Goal: Contribute content: Add original content to the website for others to see

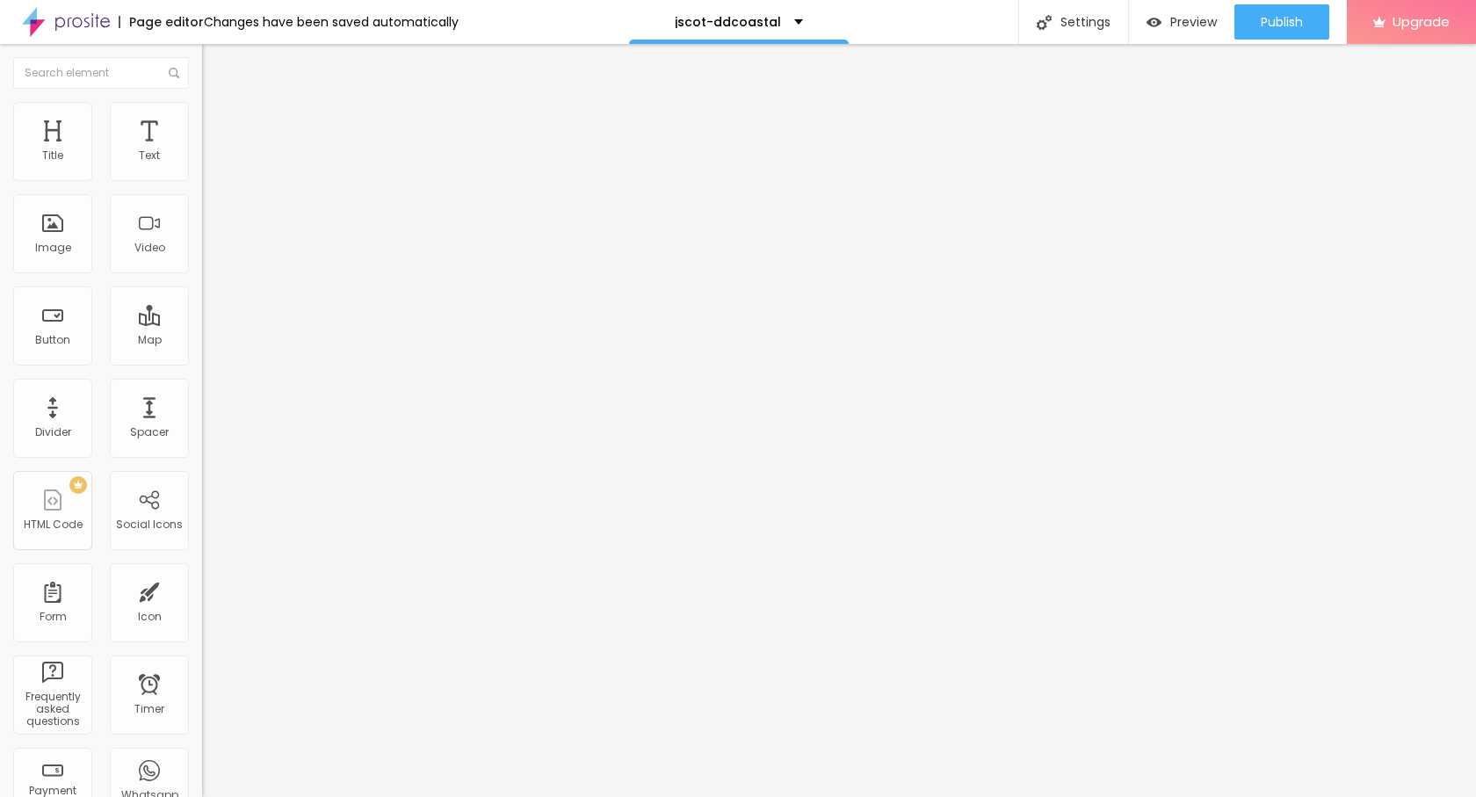
click at [202, 151] on span "Add image" at bounding box center [238, 143] width 72 height 15
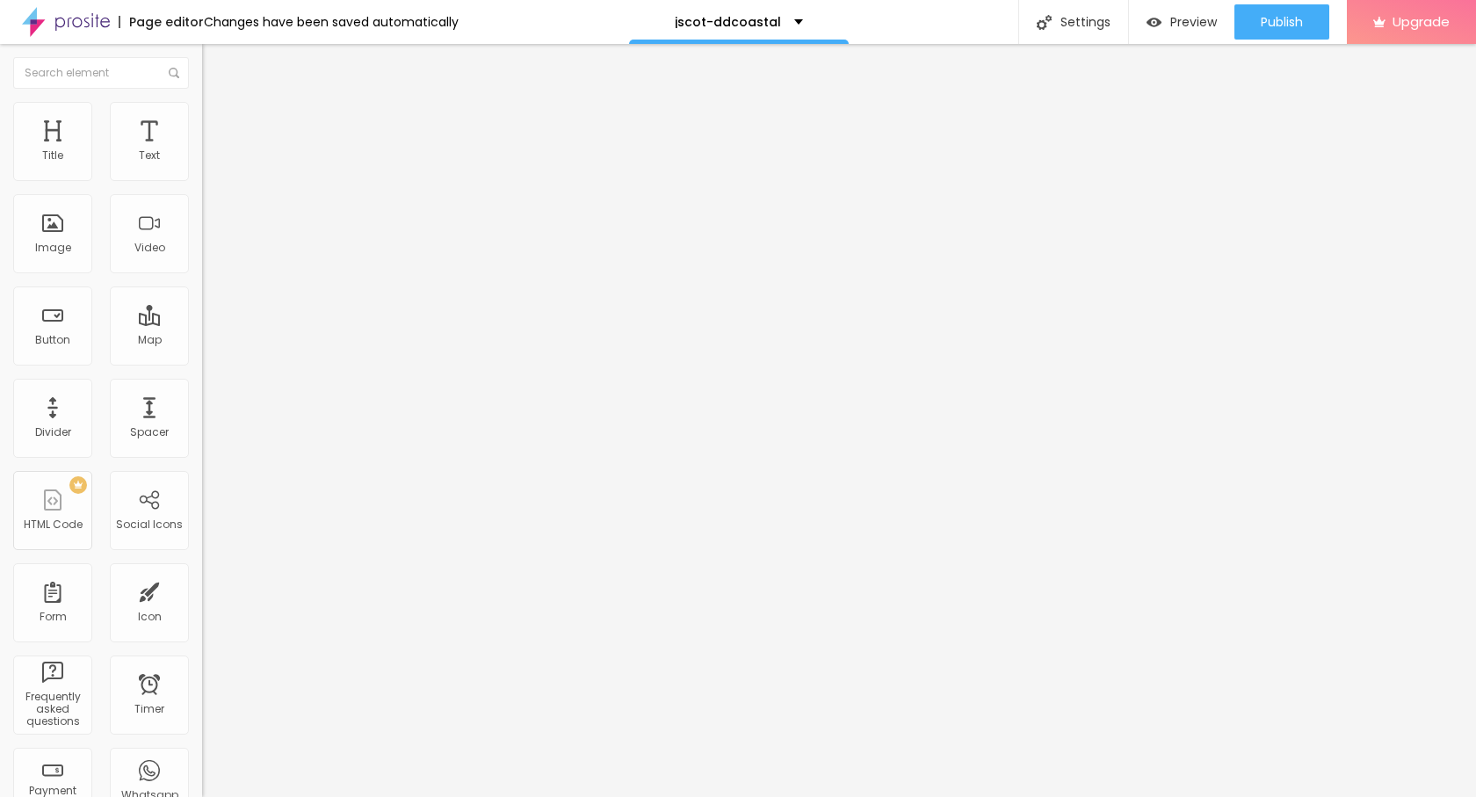
click at [202, 102] on img at bounding box center [210, 110] width 16 height 16
type input "85"
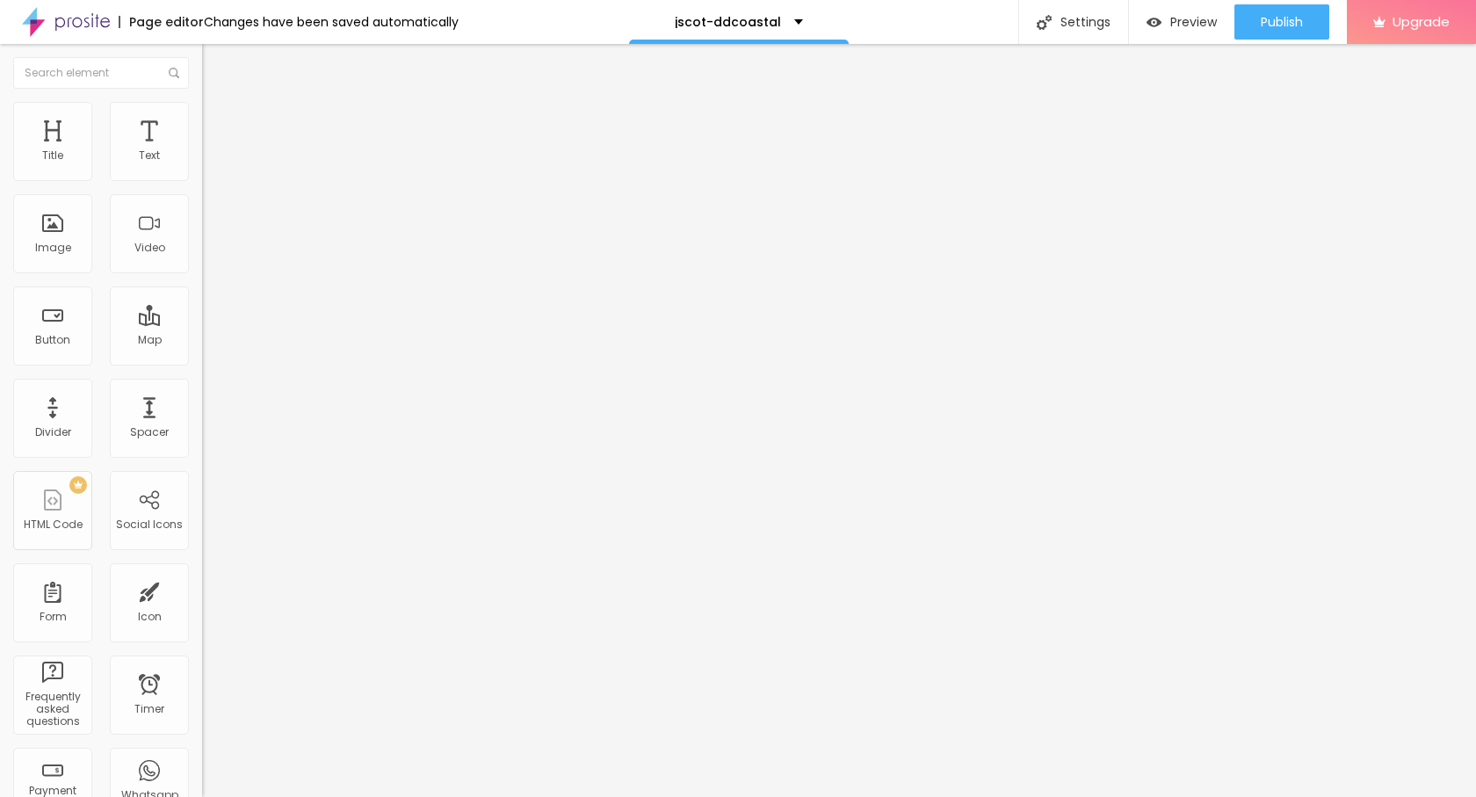
type input "70"
type input "60"
type input "55"
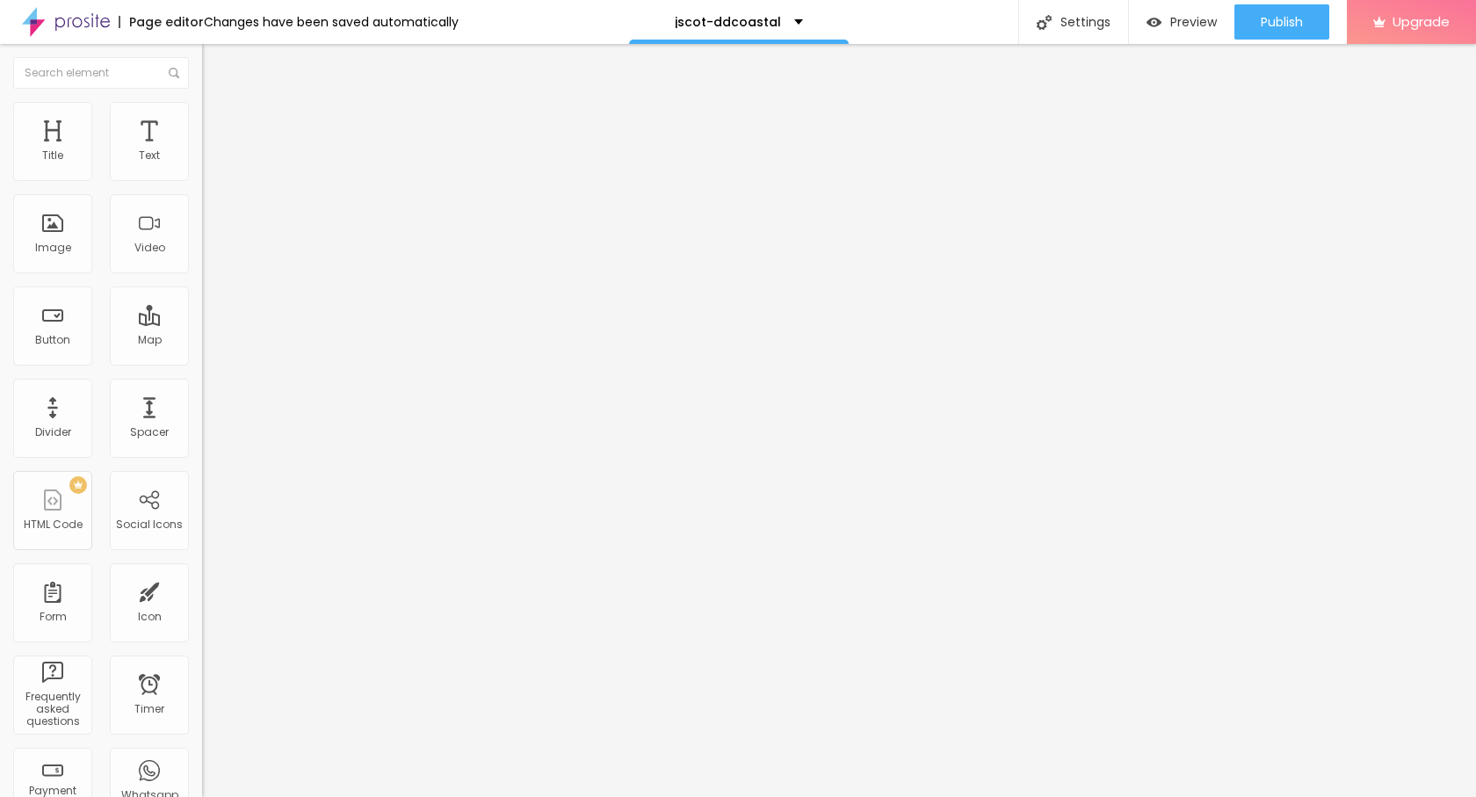
type input "55"
type input "50"
type input "45"
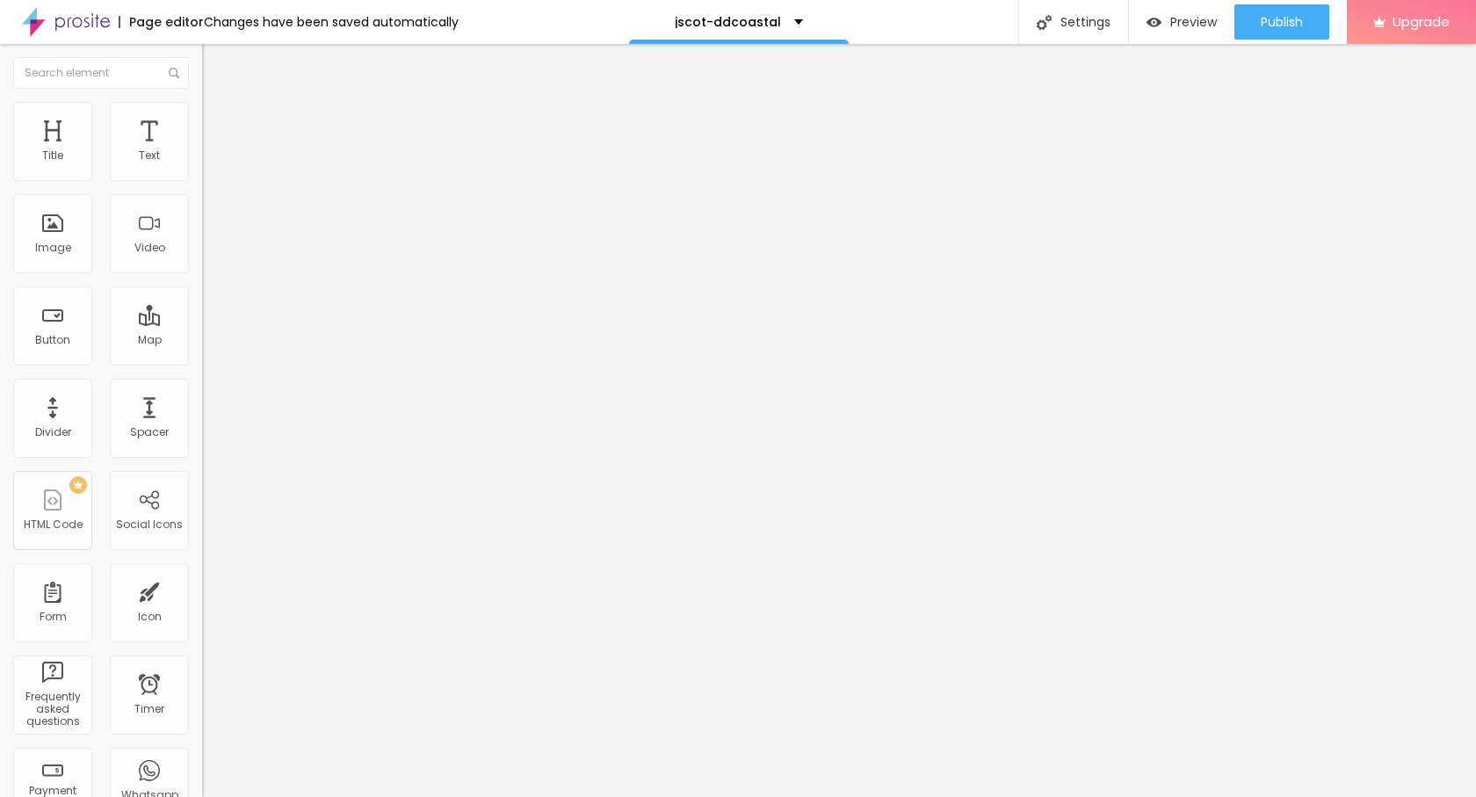
type input "40"
type input "35"
type input "30"
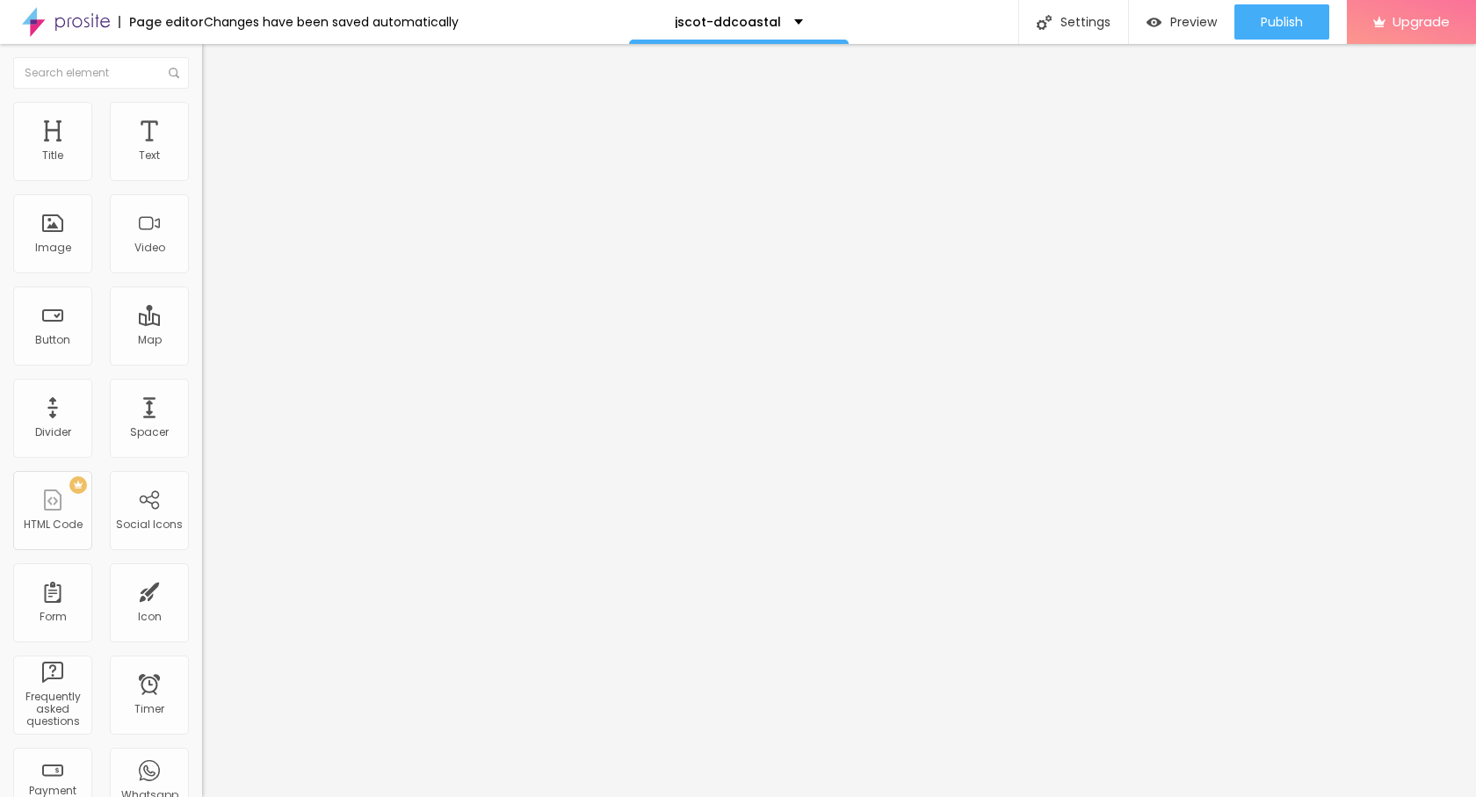
type input "30"
type input "25"
type input "20"
drag, startPoint x: 179, startPoint y: 185, endPoint x: 38, endPoint y: 188, distance: 141.4
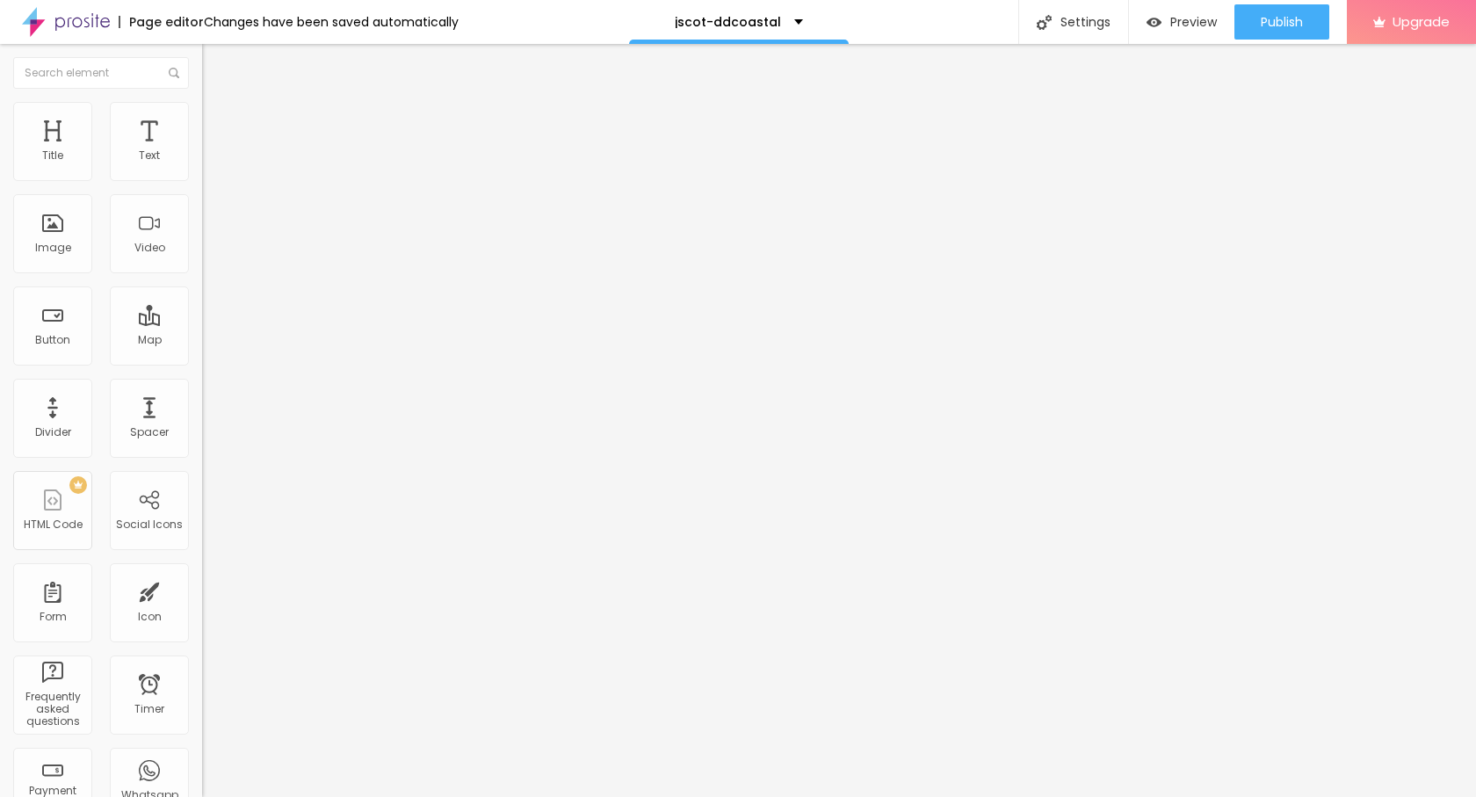
type input "20"
click at [202, 180] on input "range" at bounding box center [258, 173] width 113 height 14
click at [202, 102] on li "Style" at bounding box center [303, 111] width 202 height 18
type input "15"
drag, startPoint x: 33, startPoint y: 185, endPoint x: 25, endPoint y: 187, distance: 9.0
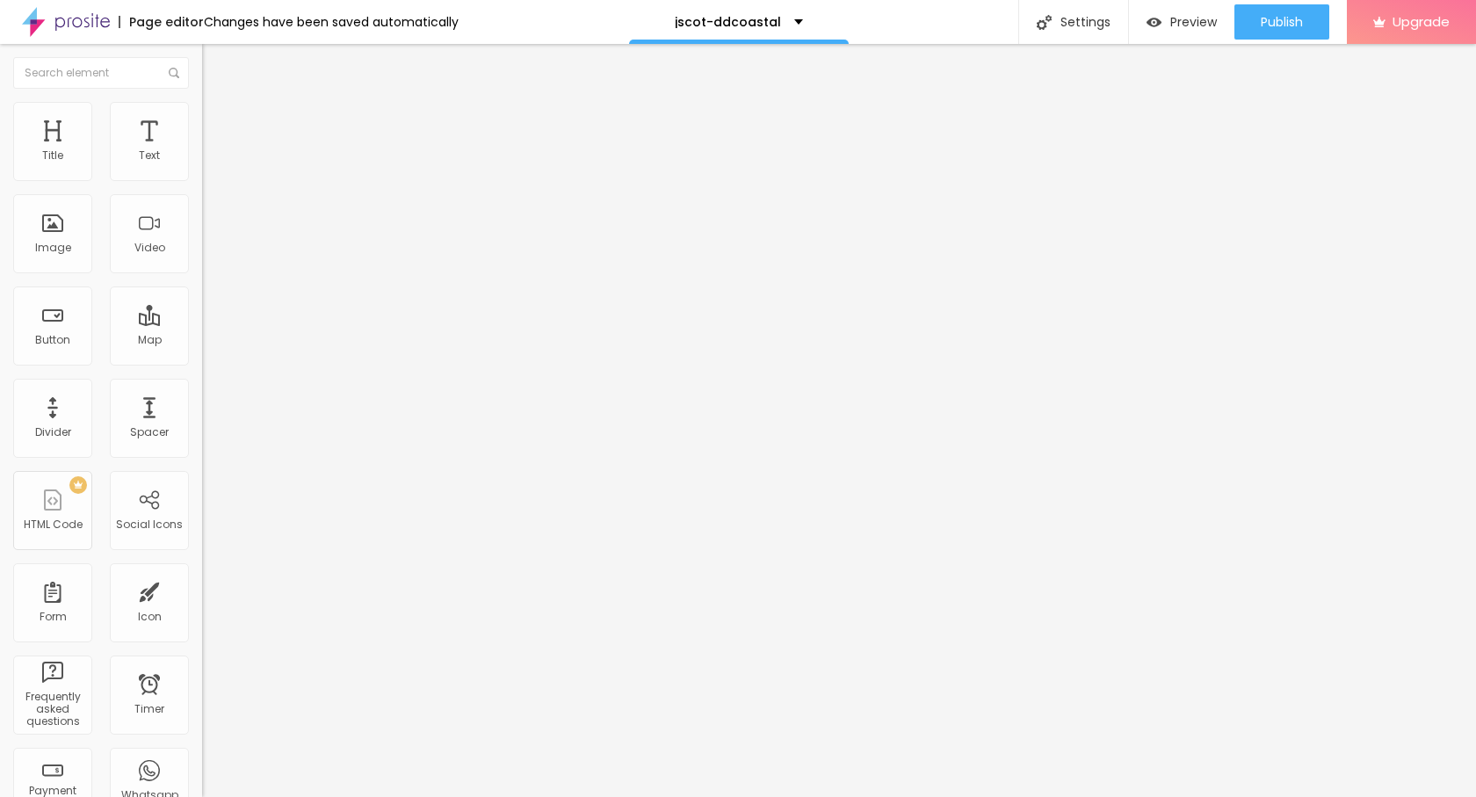
type input "15"
click at [202, 180] on input "range" at bounding box center [258, 173] width 113 height 14
click at [215, 67] on img "button" at bounding box center [222, 64] width 14 height 14
click at [215, 62] on div "Edit Title" at bounding box center [254, 64] width 79 height 14
click at [202, 169] on button "button" at bounding box center [214, 159] width 25 height 18
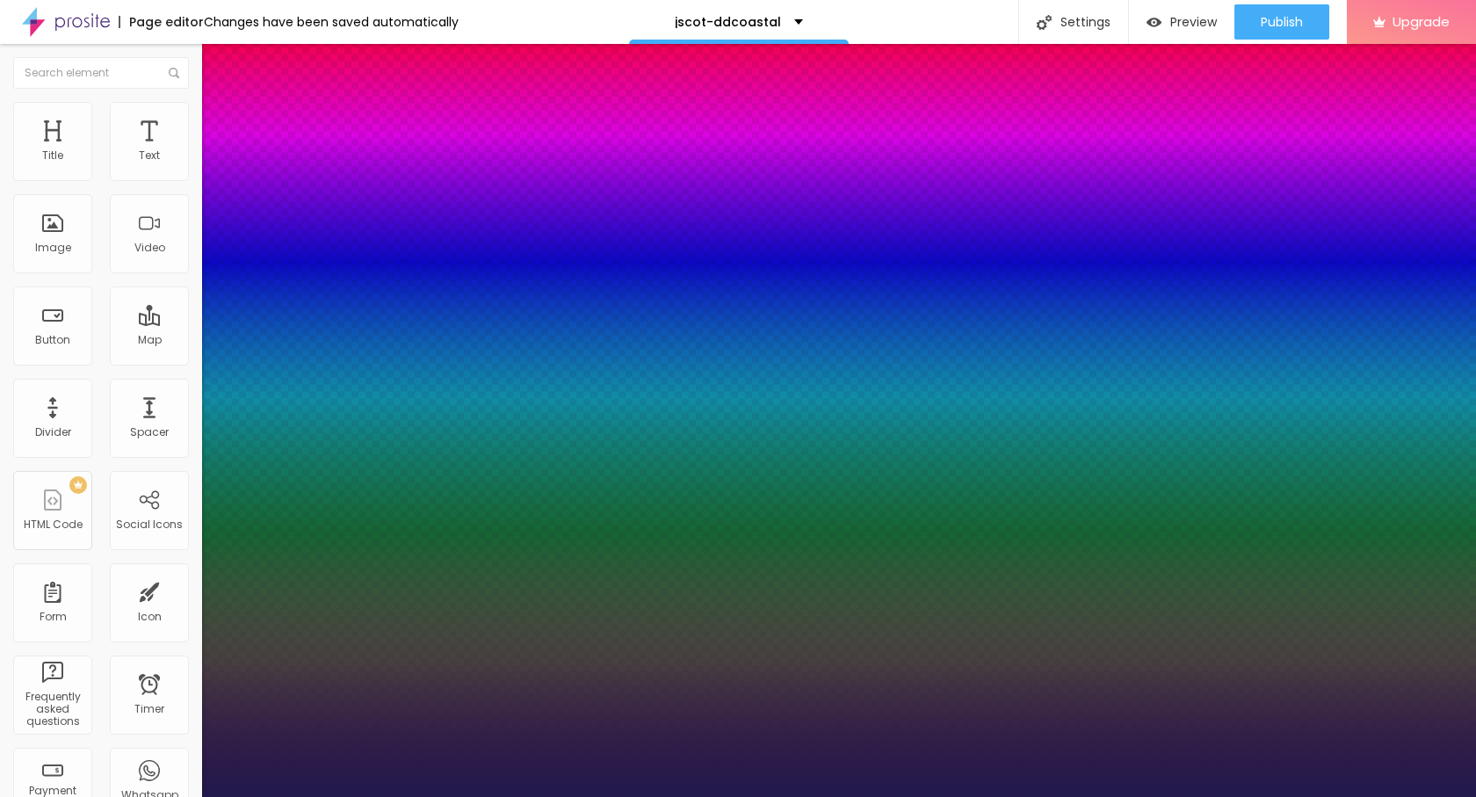
type input "23"
type input "1"
type input "23"
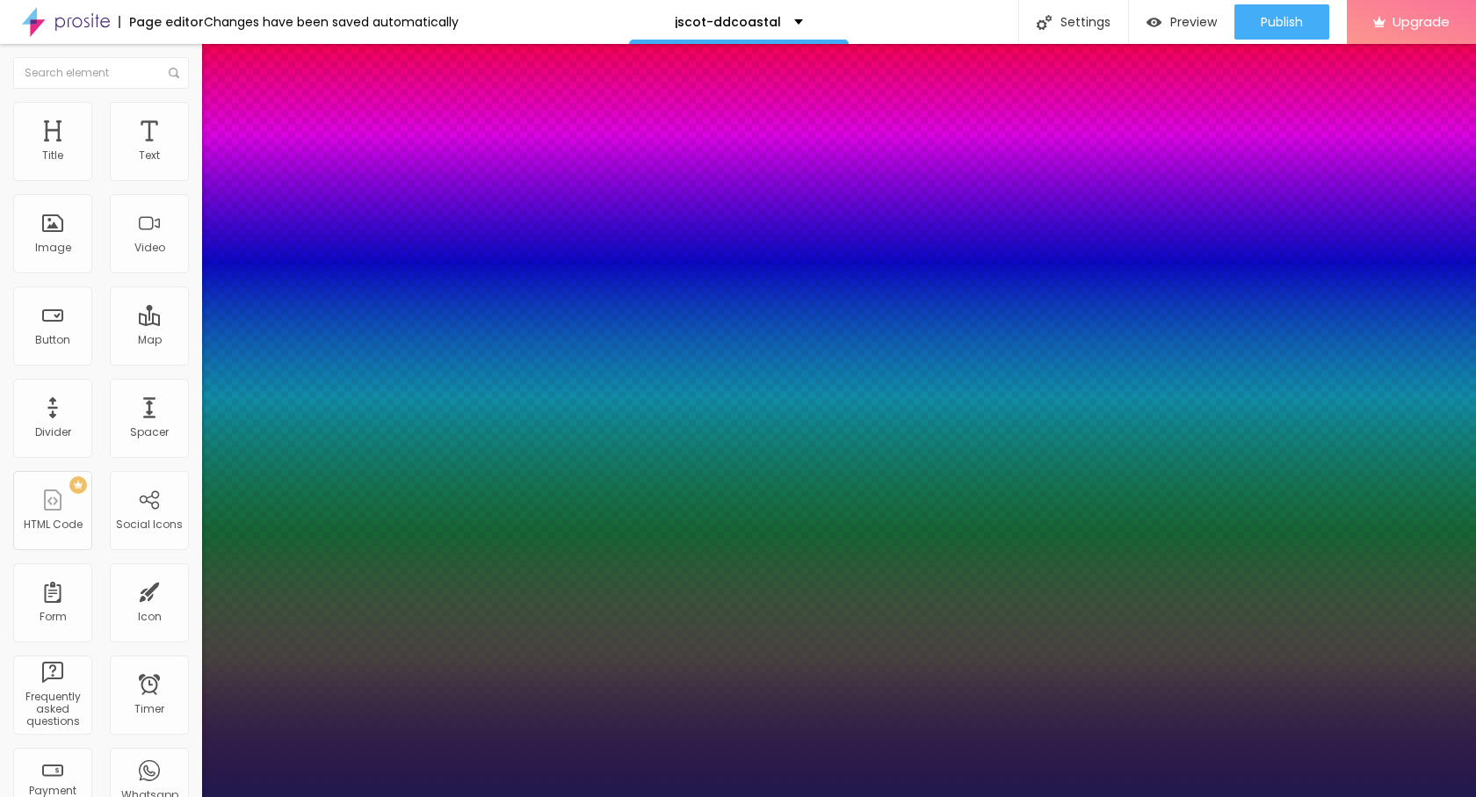
type input "1"
click at [61, 796] on div at bounding box center [738, 797] width 1476 height 0
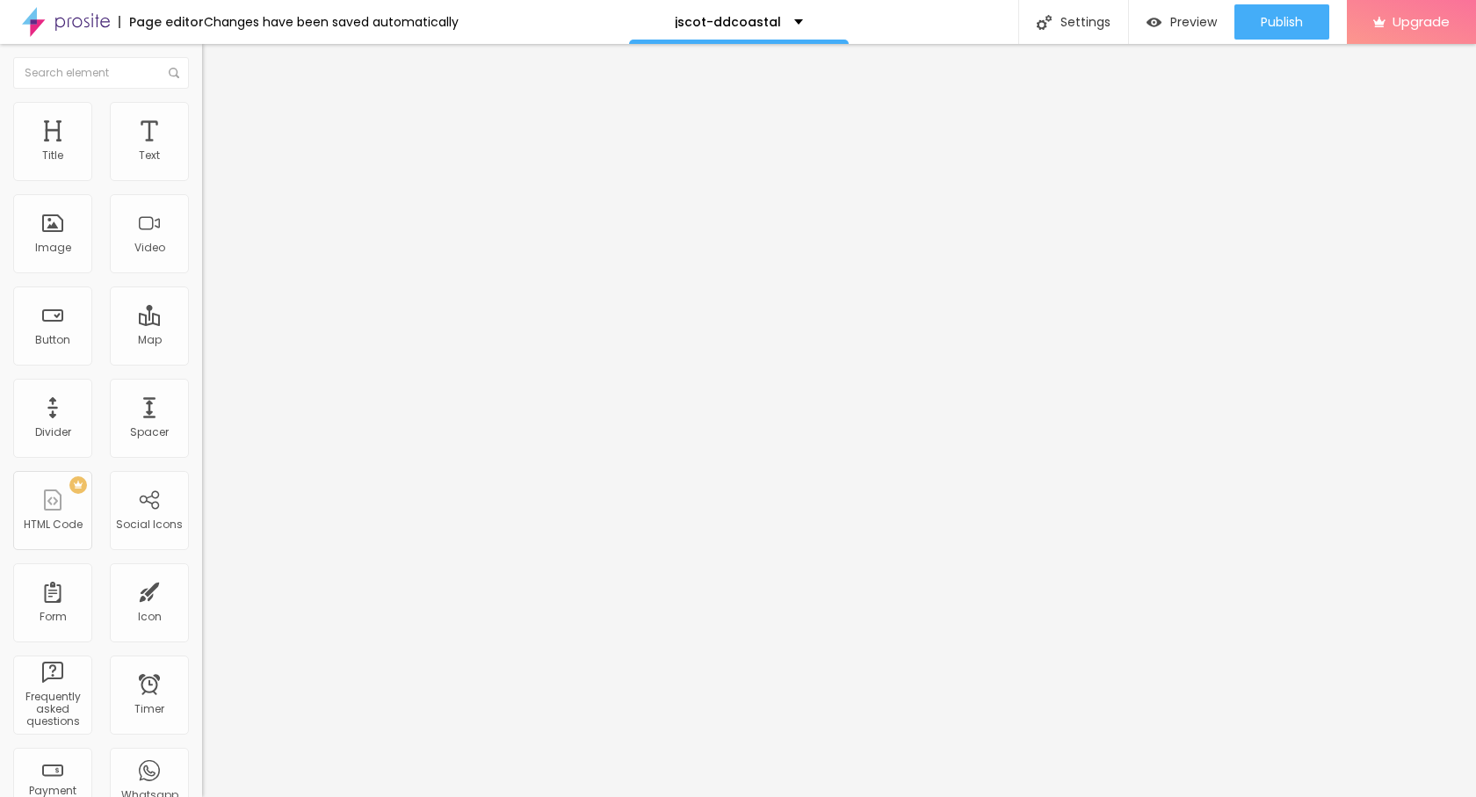
click at [202, 76] on button "Edit Text" at bounding box center [303, 64] width 202 height 40
click at [202, 165] on input "Click me" at bounding box center [307, 157] width 211 height 18
paste input "→ VIEW DOCUMENT HERE"
type input "→ VIEW DOCUMENT HERE"
click at [202, 362] on input "https://" at bounding box center [307, 353] width 211 height 18
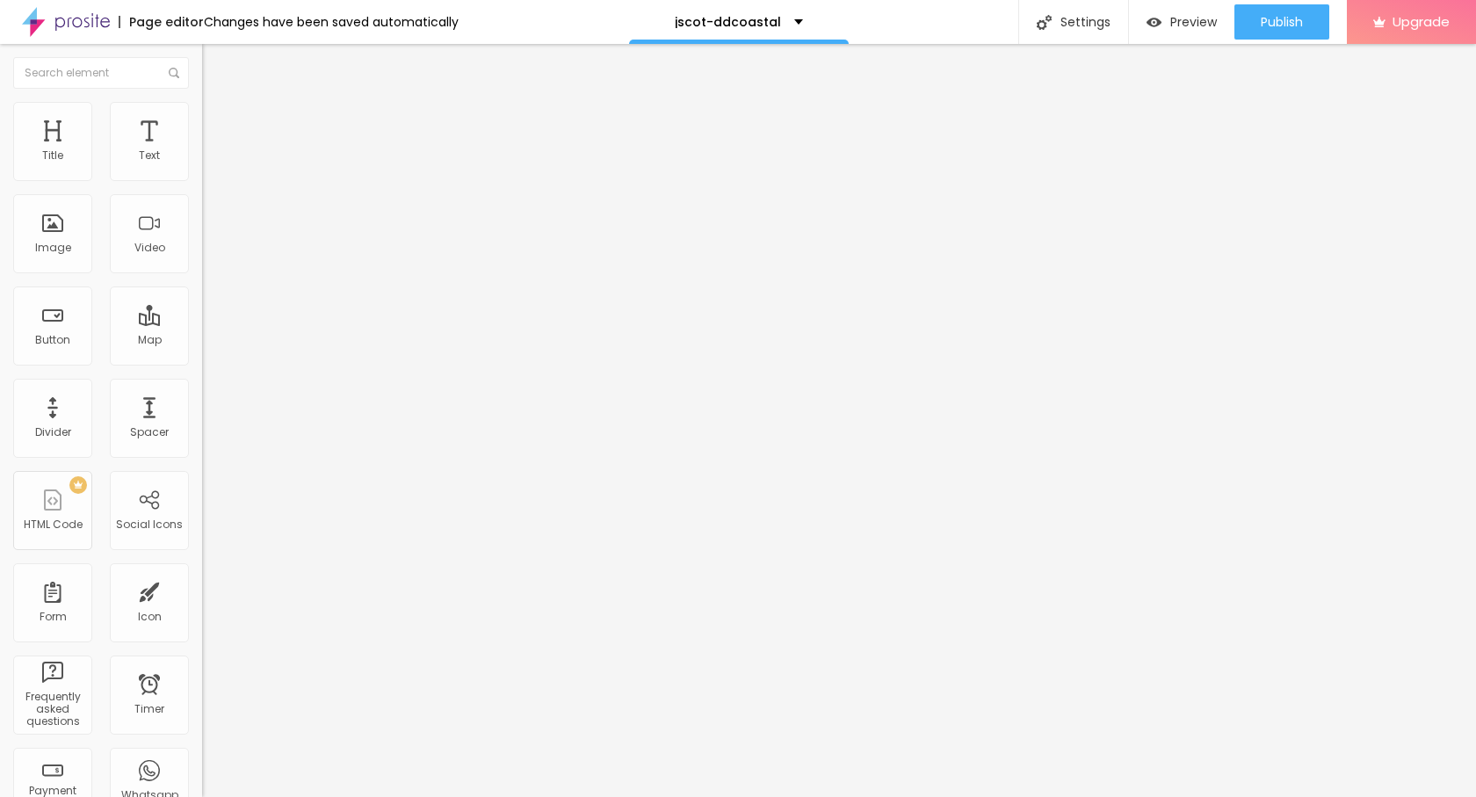
paste input "[DOMAIN_NAME][URL]"
type input "[URL][DOMAIN_NAME]"
click at [1284, 21] on span "Publish" at bounding box center [1282, 22] width 42 height 14
